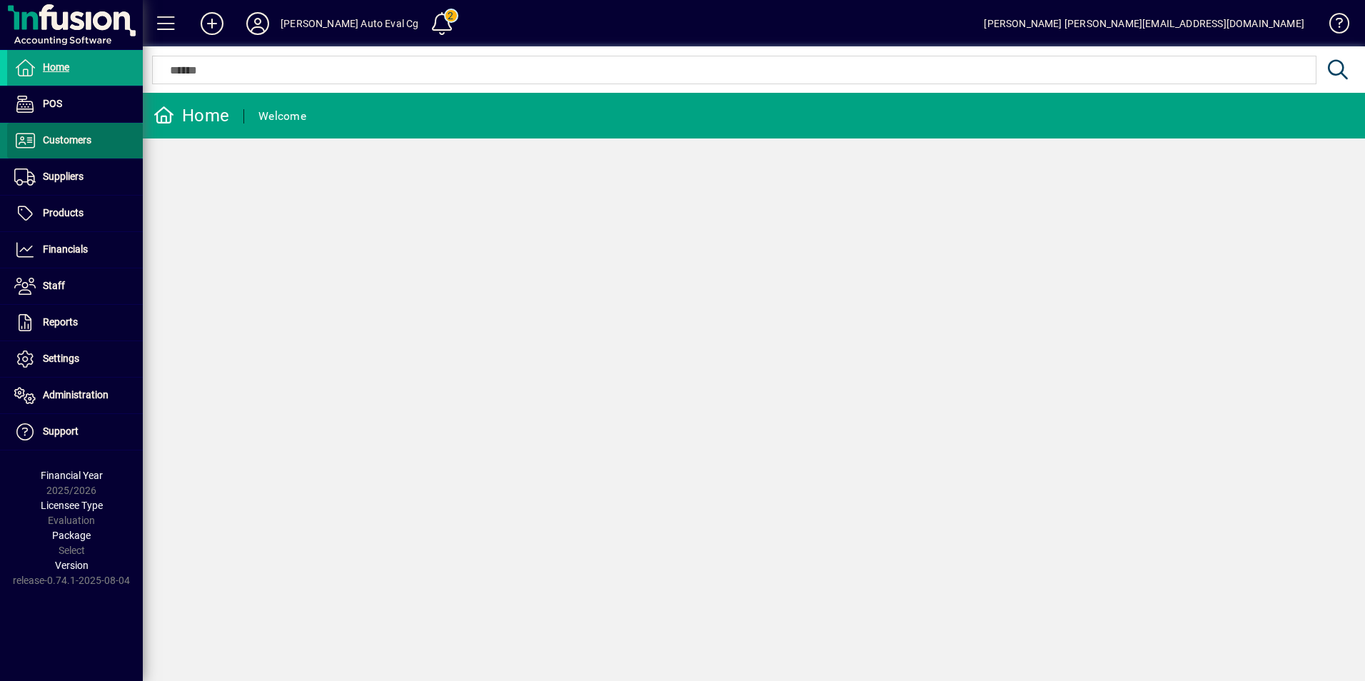
click at [65, 143] on span "Customers" at bounding box center [67, 139] width 49 height 11
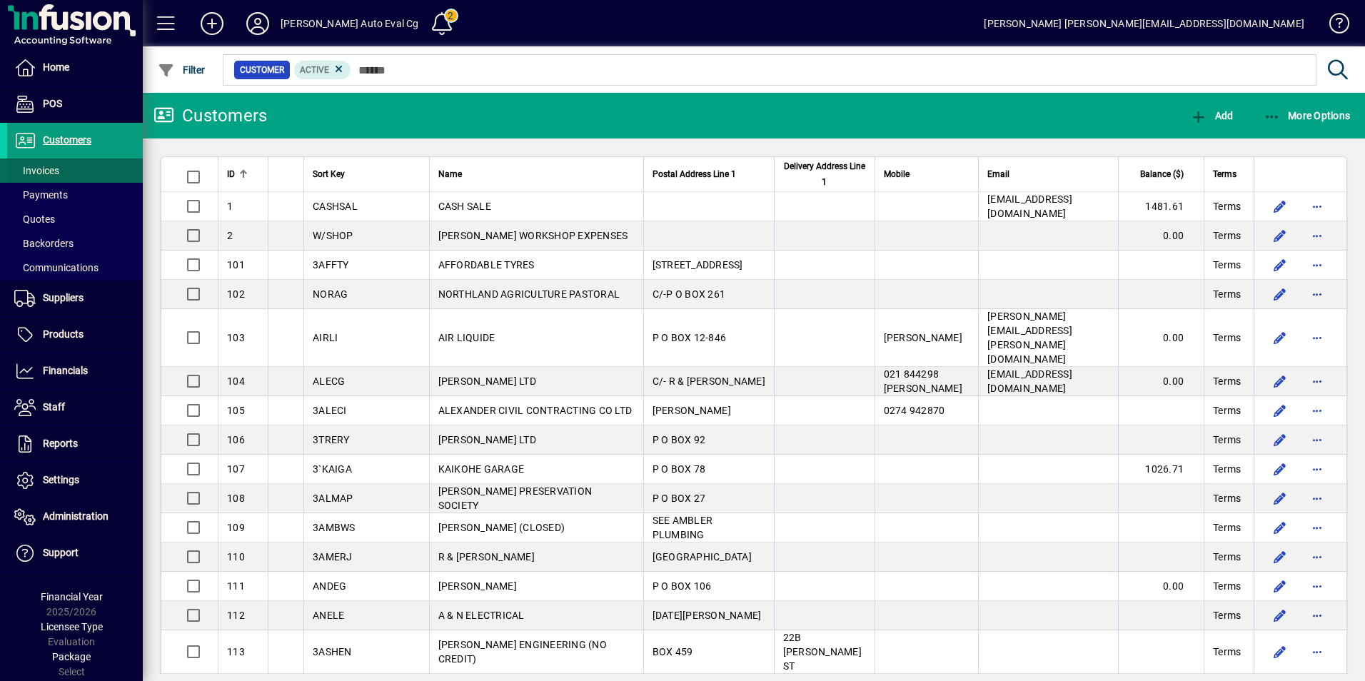
click at [53, 169] on span "Invoices" at bounding box center [36, 170] width 45 height 11
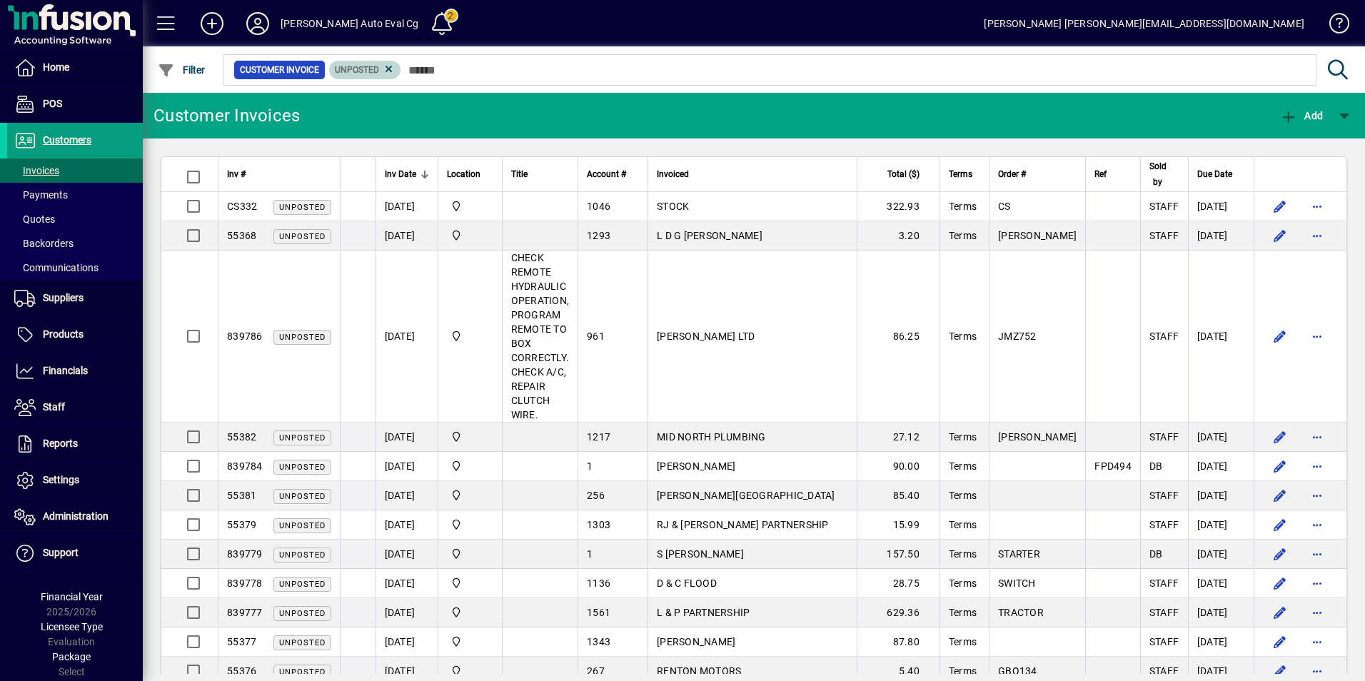
drag, startPoint x: 387, startPoint y: 68, endPoint x: 484, endPoint y: 121, distance: 110.9
click at [388, 68] on icon at bounding box center [389, 69] width 13 height 13
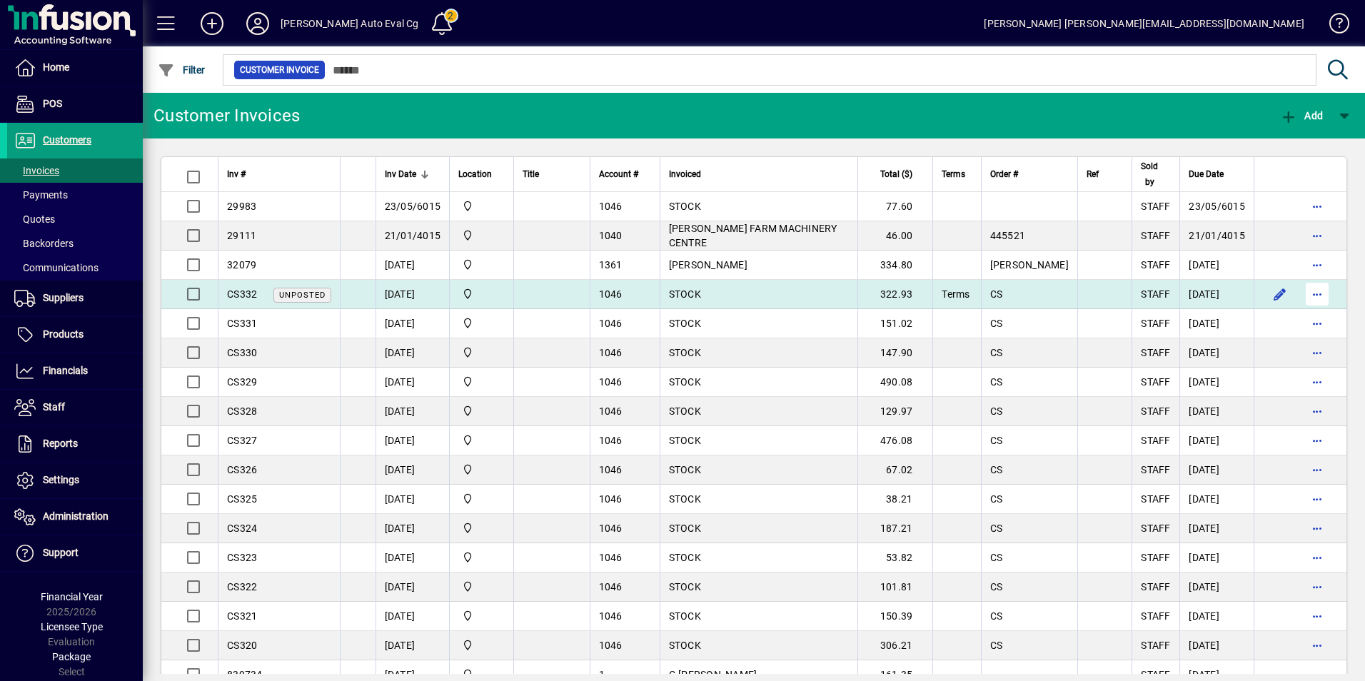
click at [1310, 293] on span "button" at bounding box center [1317, 294] width 34 height 34
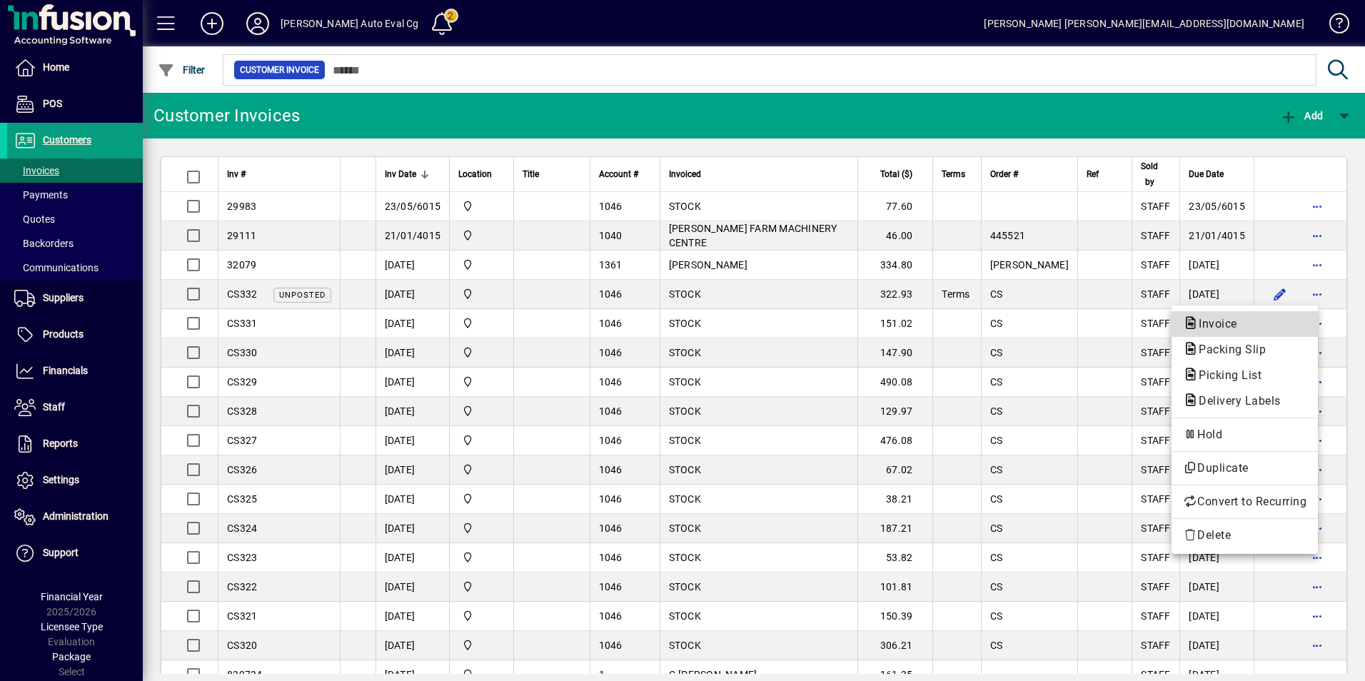
click at [1222, 318] on span "Invoice" at bounding box center [1213, 324] width 61 height 14
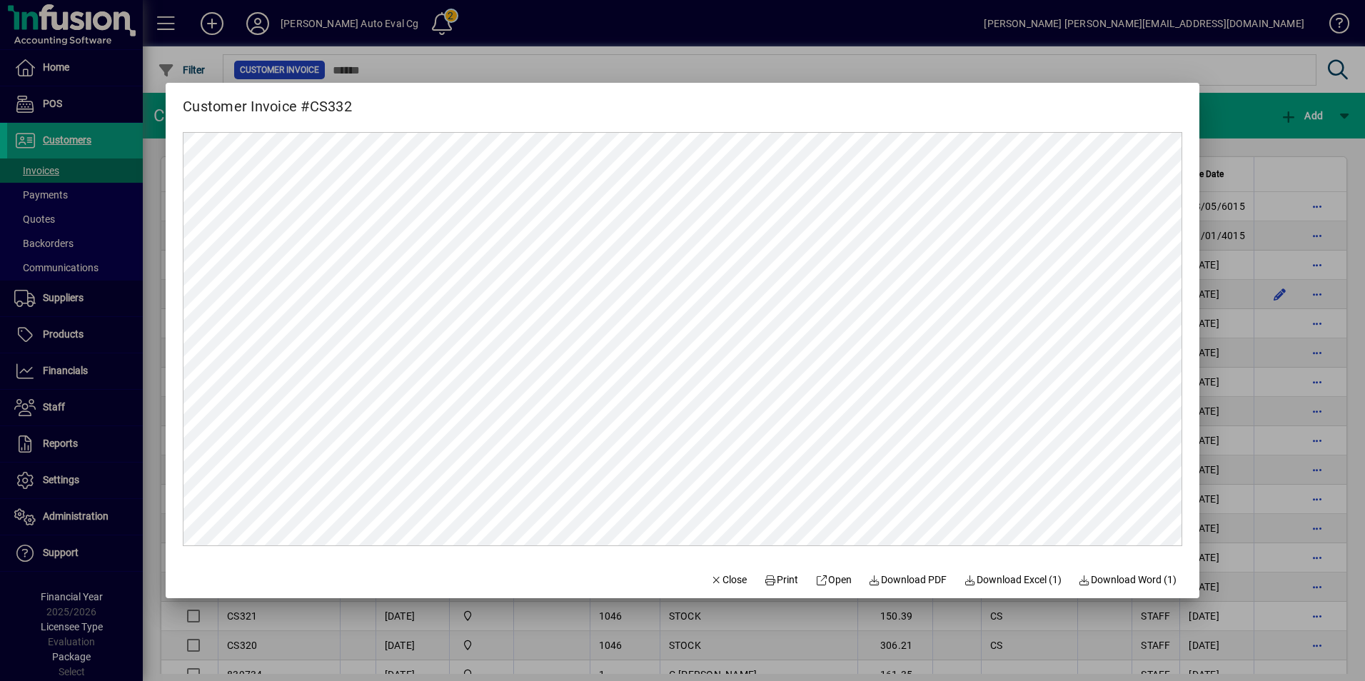
click at [1311, 135] on div at bounding box center [682, 340] width 1365 height 681
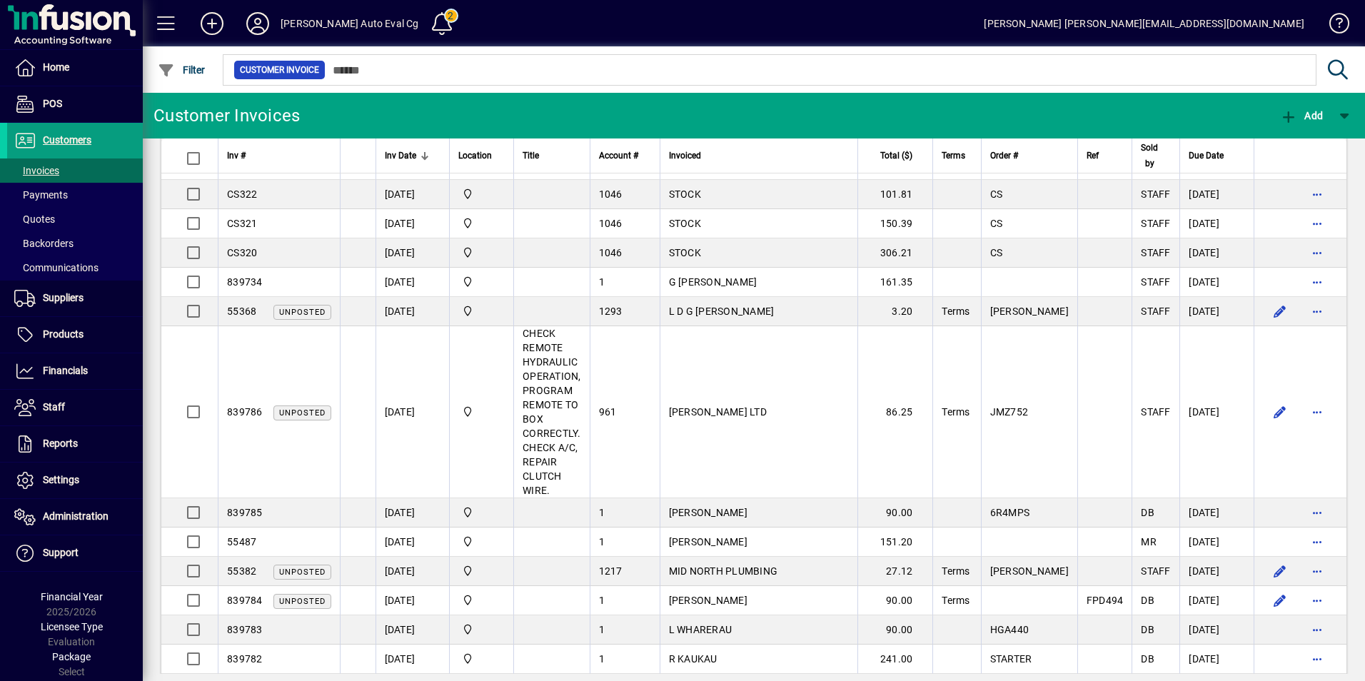
scroll to position [415, 0]
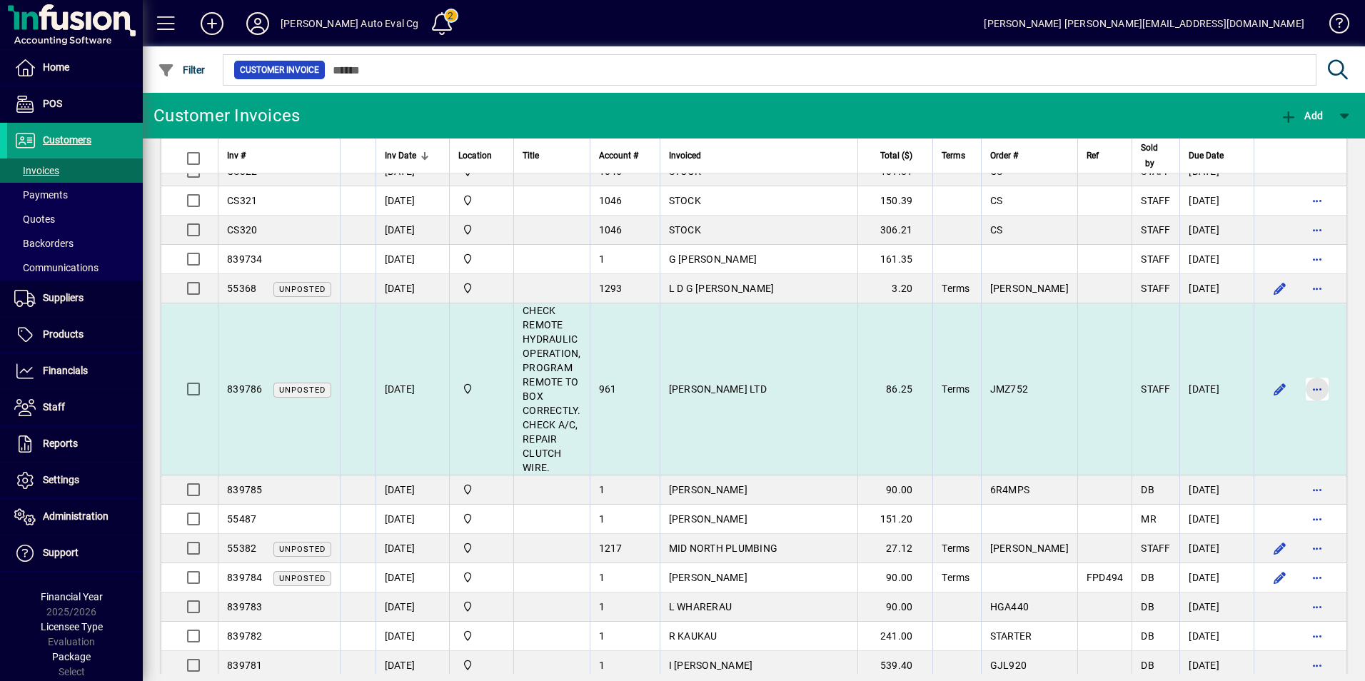
click at [1300, 385] on span "button" at bounding box center [1317, 389] width 34 height 34
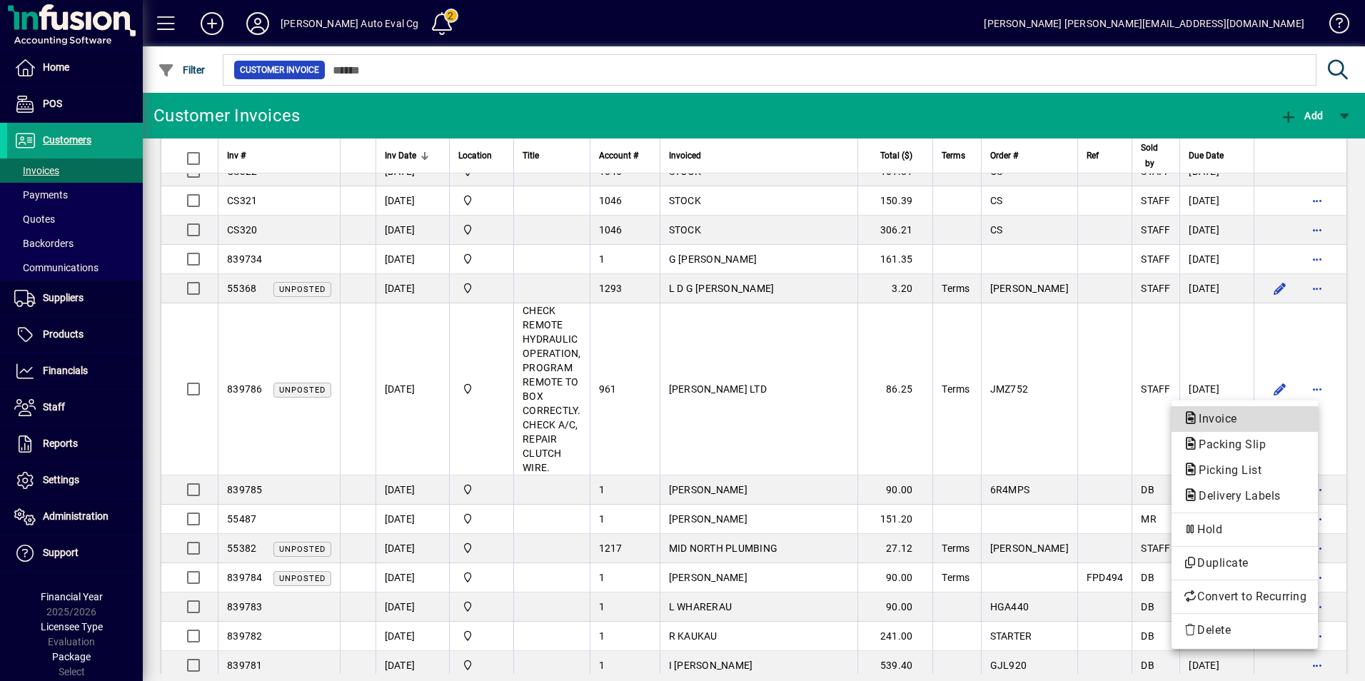
click at [1209, 419] on span "Invoice" at bounding box center [1213, 419] width 61 height 14
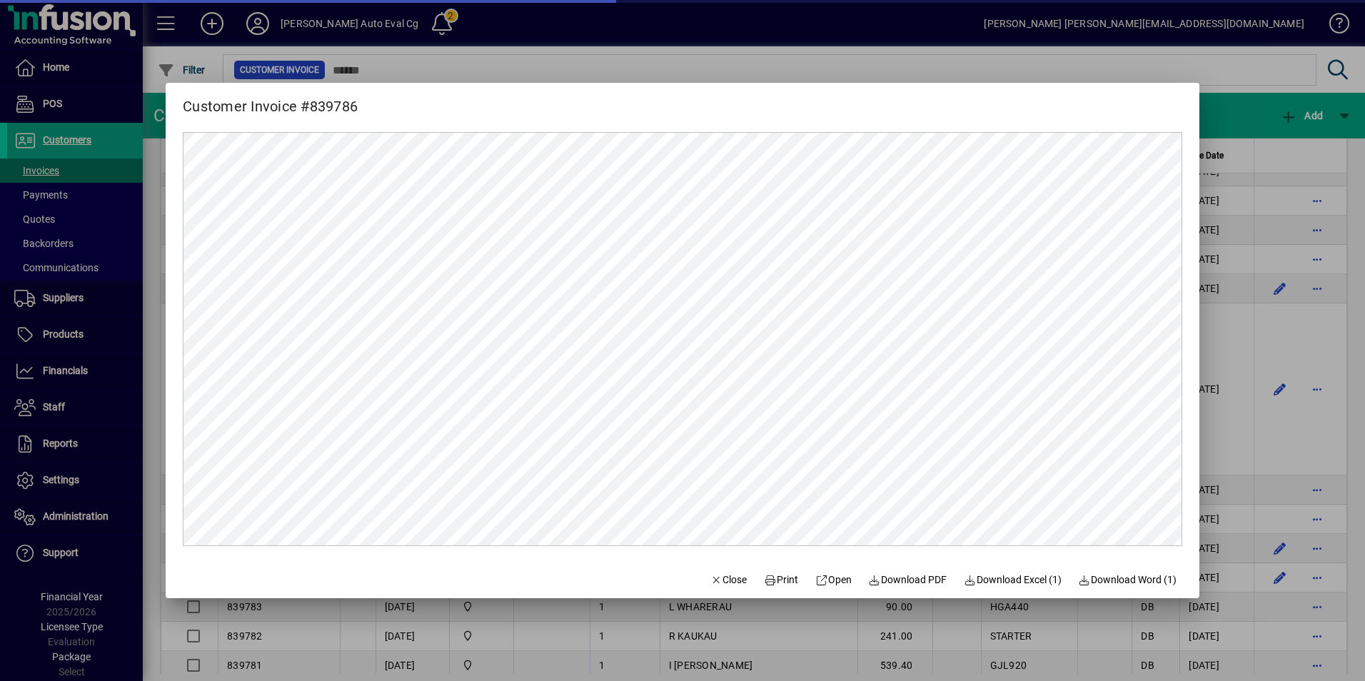
scroll to position [0, 0]
click at [710, 574] on span "Close" at bounding box center [728, 579] width 37 height 15
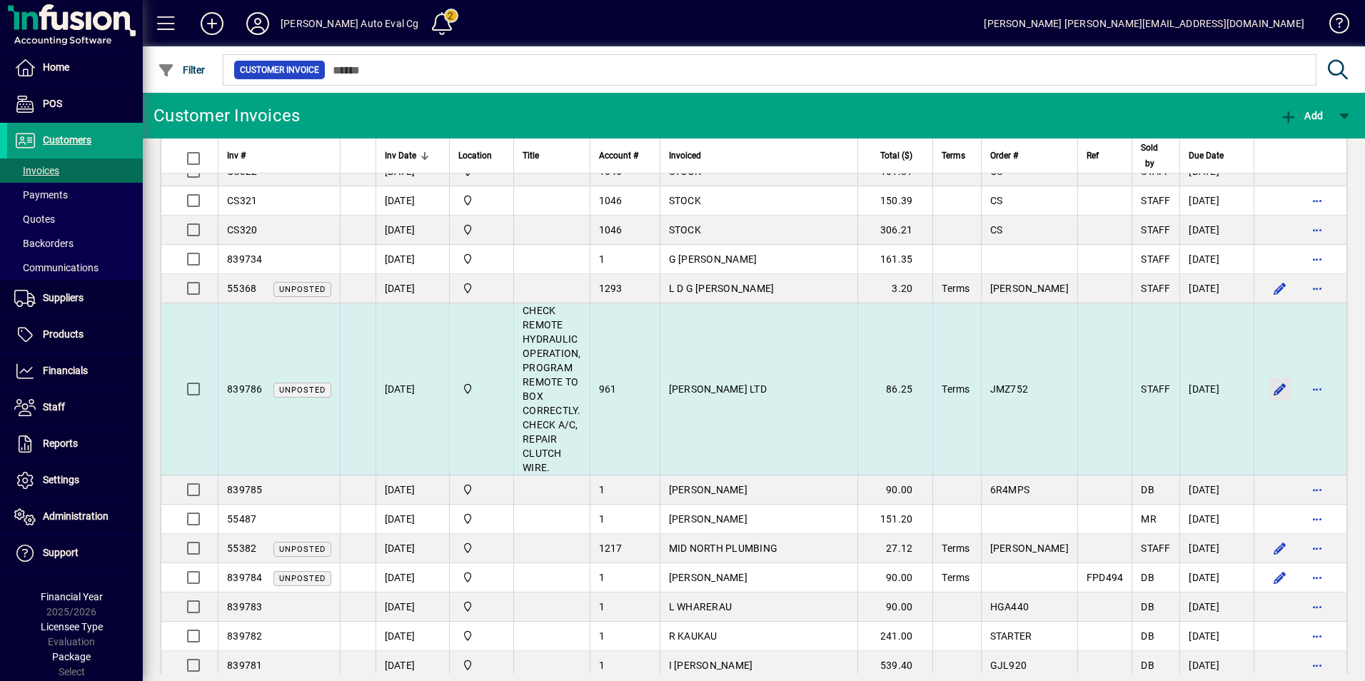
click at [1274, 388] on span "button" at bounding box center [1280, 389] width 34 height 34
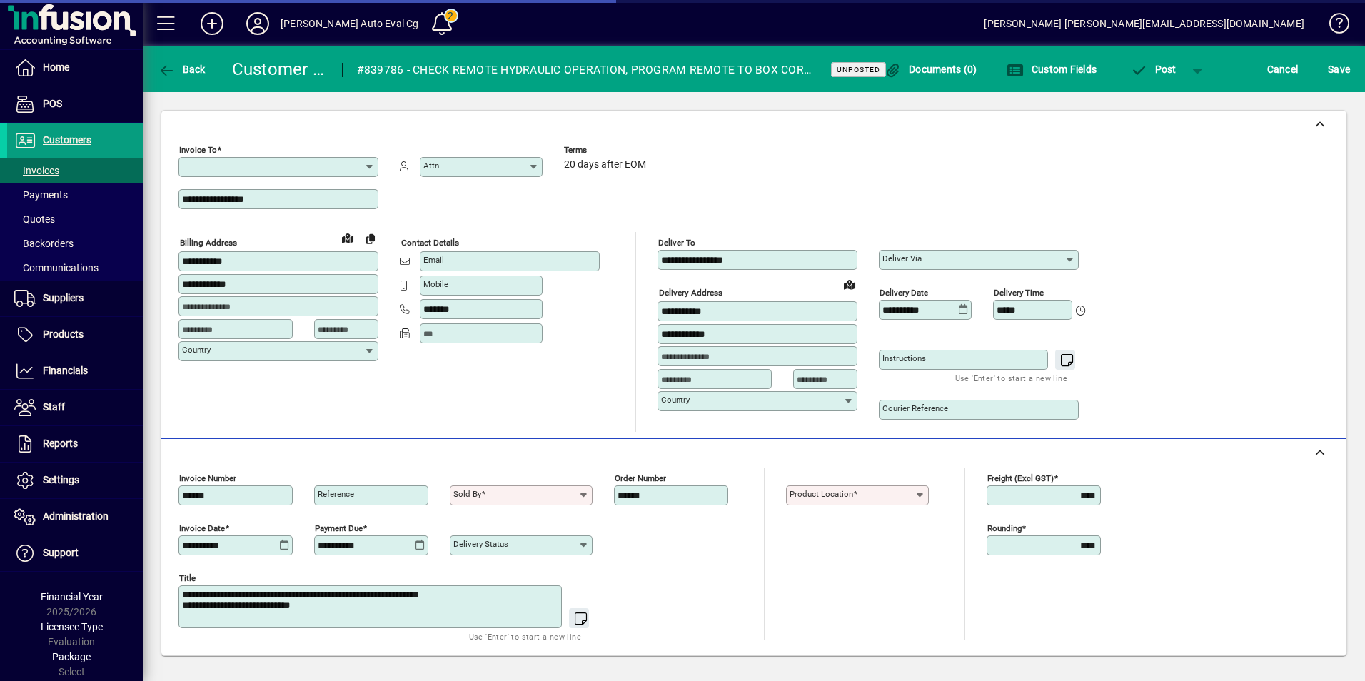
type input "**********"
type input "*******"
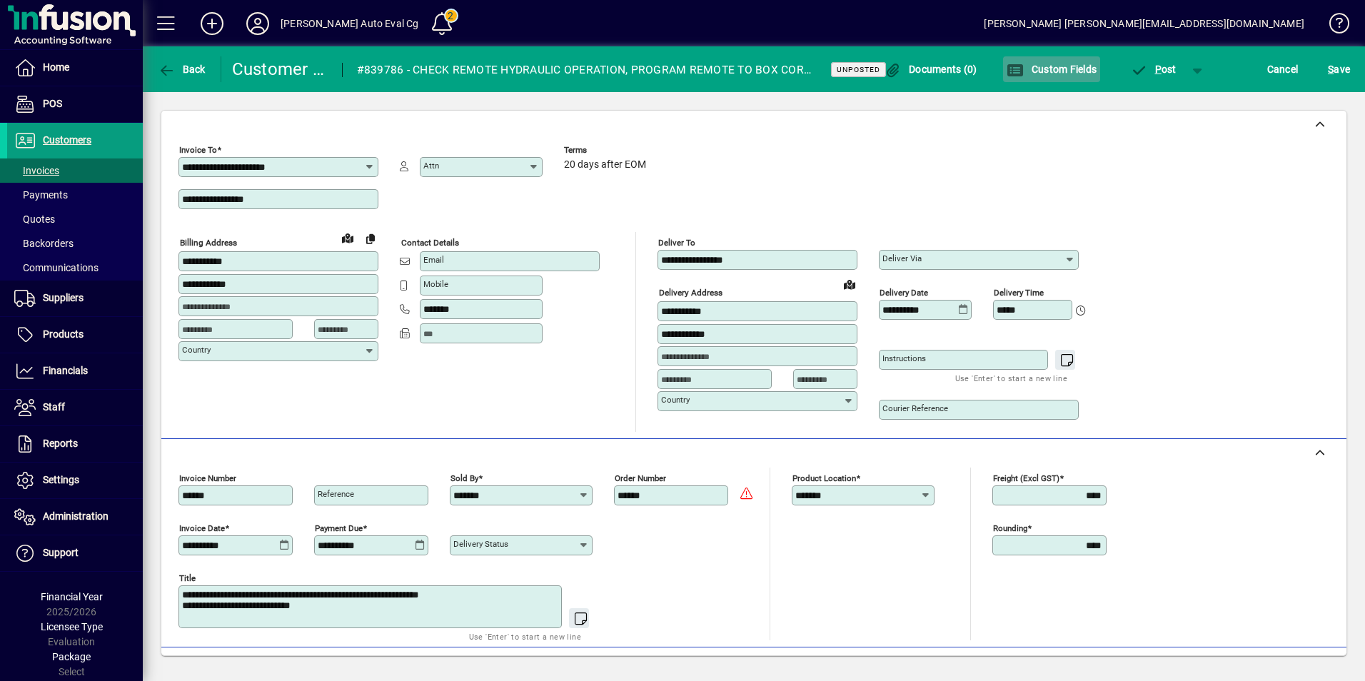
click at [1053, 69] on span "Custom Fields" at bounding box center [1051, 69] width 90 height 11
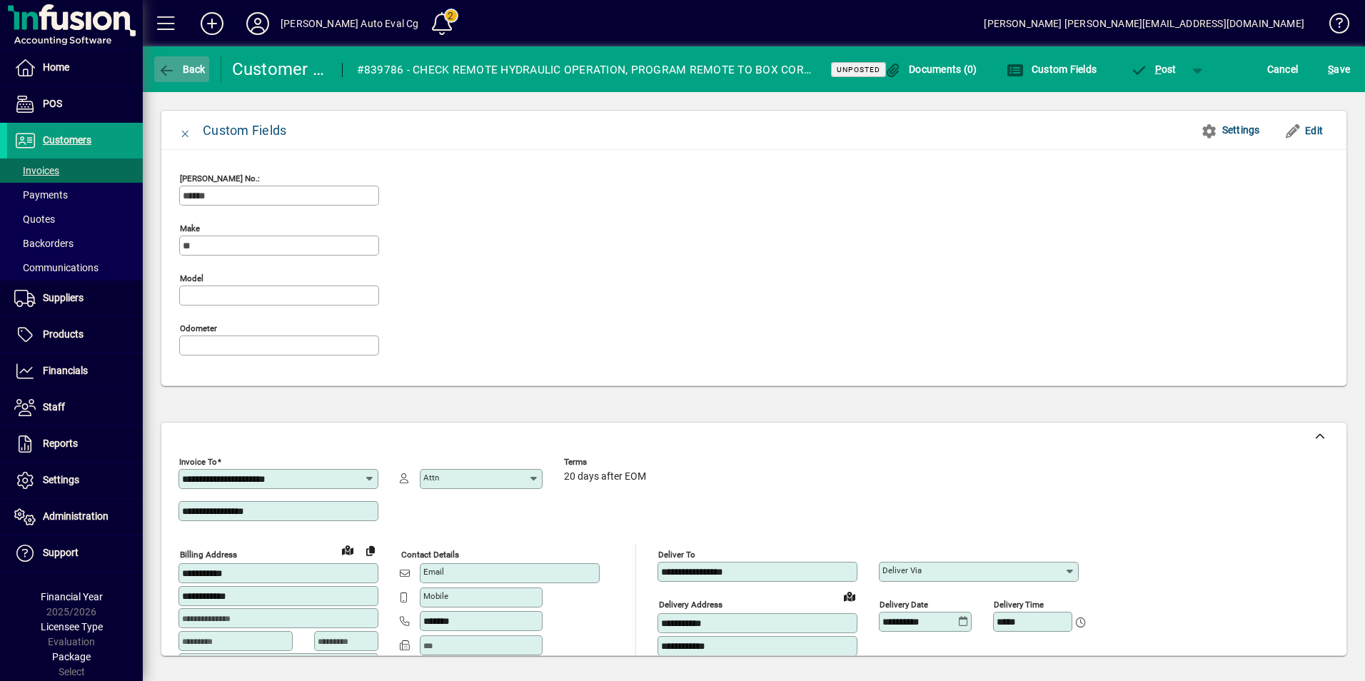
click at [185, 61] on span "button" at bounding box center [181, 69] width 55 height 34
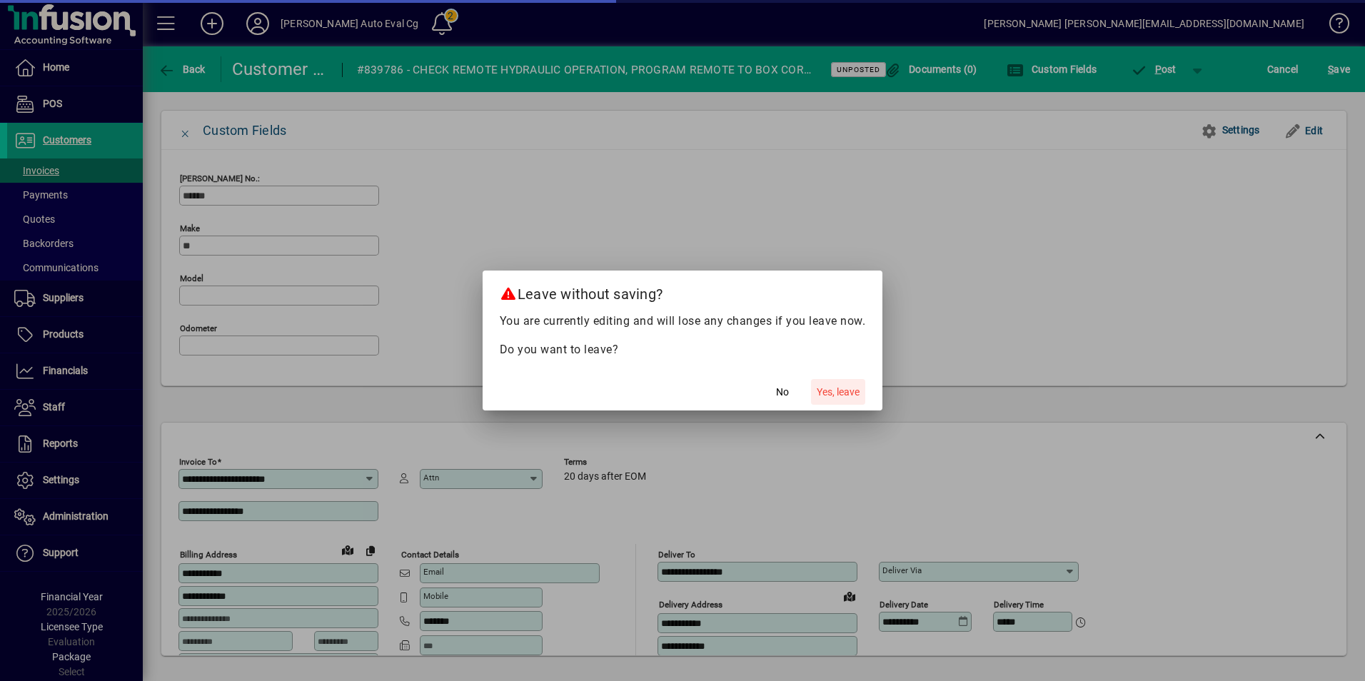
drag, startPoint x: 854, startPoint y: 389, endPoint x: 847, endPoint y: 388, distance: 7.3
click at [854, 389] on span "Yes, leave" at bounding box center [838, 392] width 43 height 15
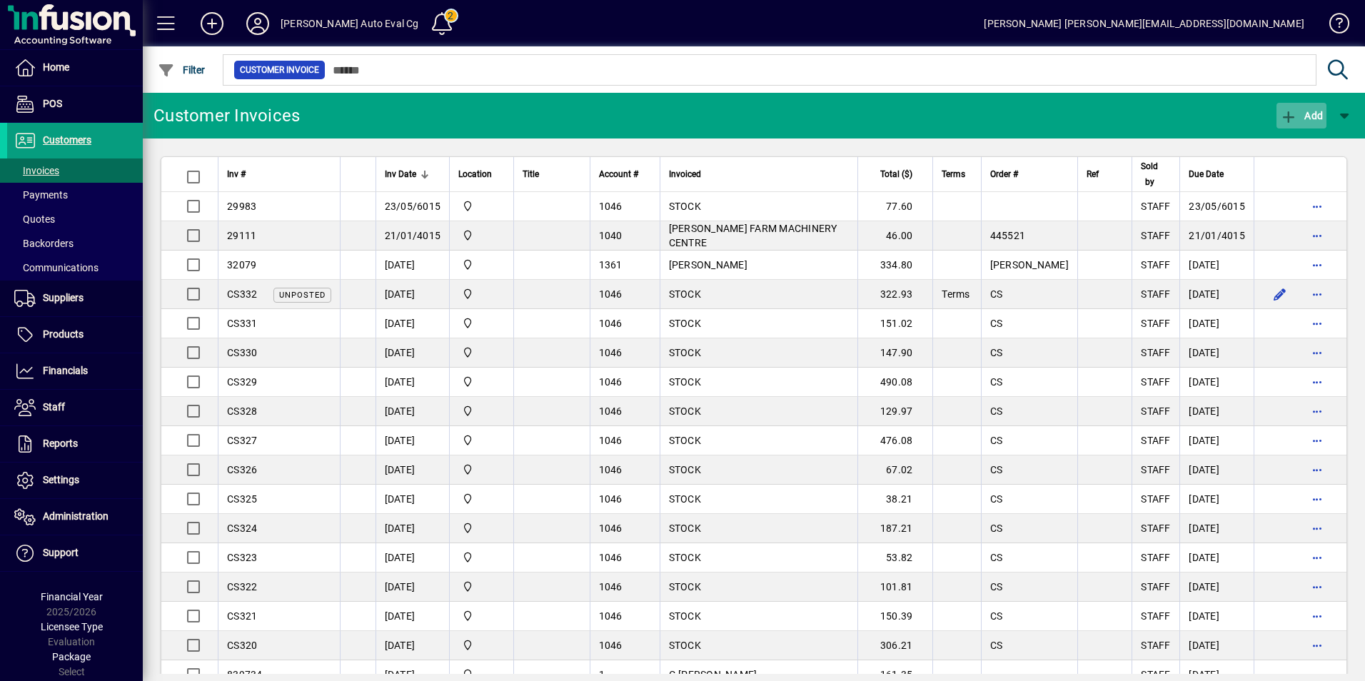
click at [1314, 115] on span "Add" at bounding box center [1301, 115] width 43 height 11
